Goal: Find specific fact: Find specific fact

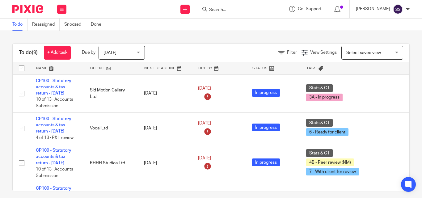
click at [226, 14] on div at bounding box center [239, 9] width 86 height 18
click at [226, 10] on input "Search" at bounding box center [236, 10] width 56 height 6
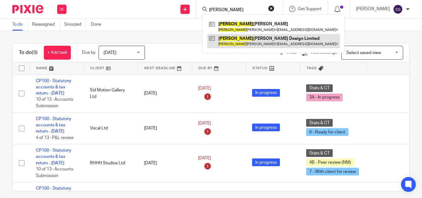
type input "[PERSON_NAME]"
click at [269, 38] on link at bounding box center [273, 41] width 132 height 14
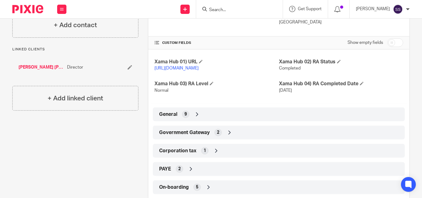
scroll to position [143, 0]
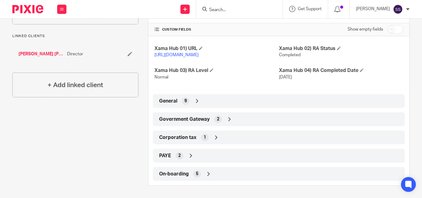
click at [227, 117] on icon at bounding box center [229, 119] width 6 height 6
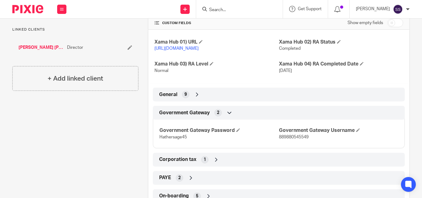
click at [281, 139] on span "889880545549" at bounding box center [294, 137] width 30 height 4
copy span "889880545549"
click at [171, 139] on span "Hathersage45" at bounding box center [172, 137] width 27 height 4
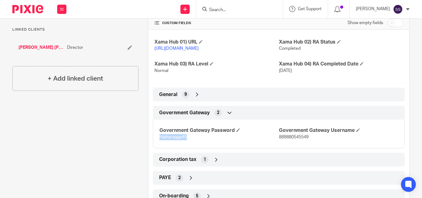
copy span "Hathersage45"
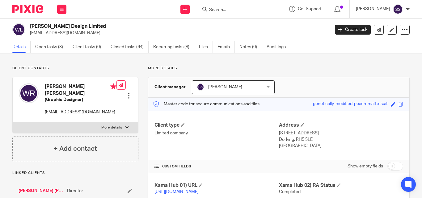
scroll to position [31, 0]
